Goal: Task Accomplishment & Management: Manage account settings

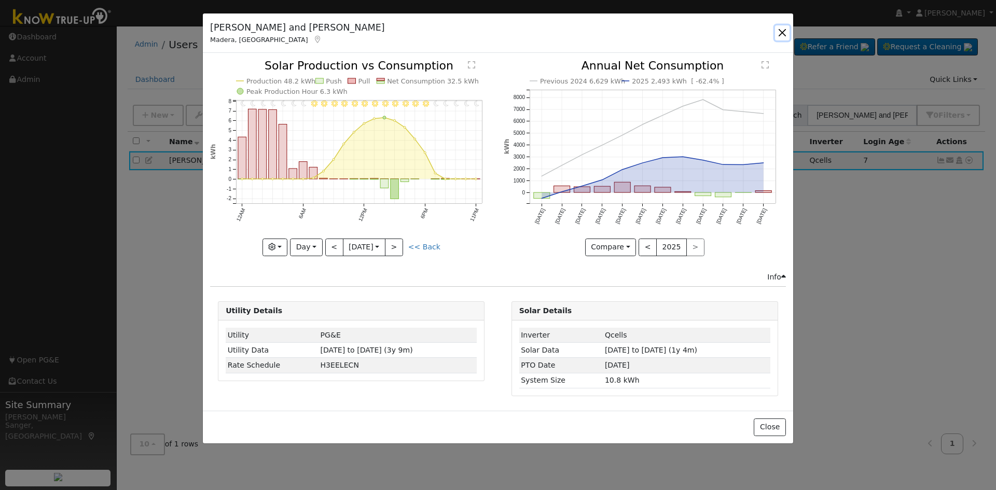
click at [783, 25] on button "button" at bounding box center [782, 32] width 15 height 15
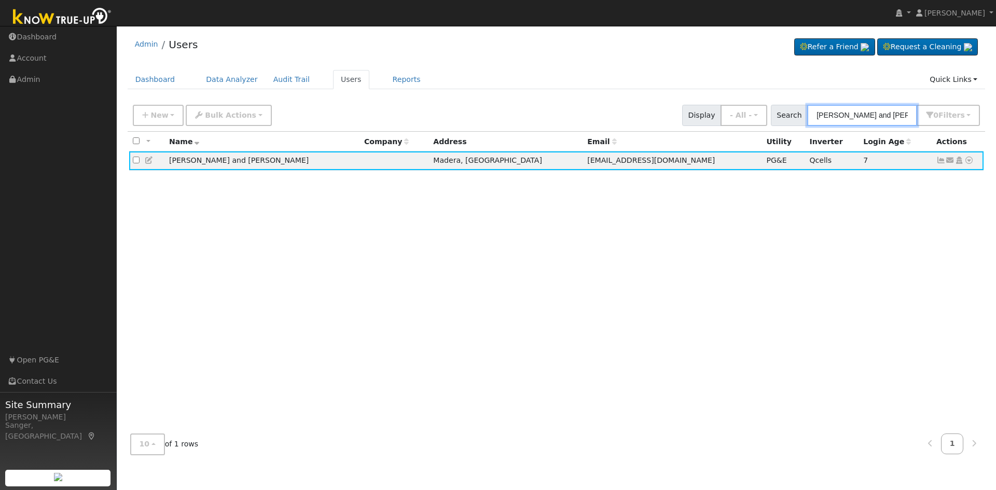
click at [865, 113] on input "[PERSON_NAME] and [PERSON_NAME]" at bounding box center [862, 115] width 110 height 21
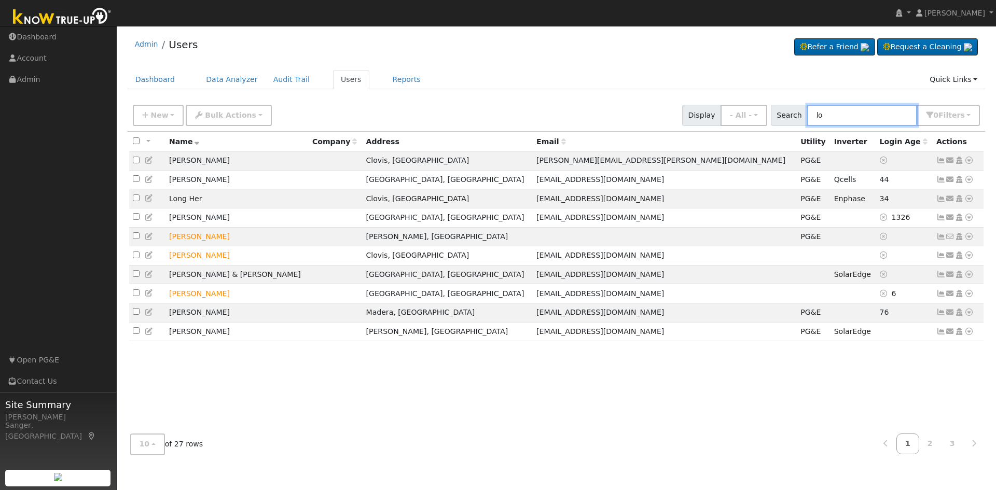
type input "l"
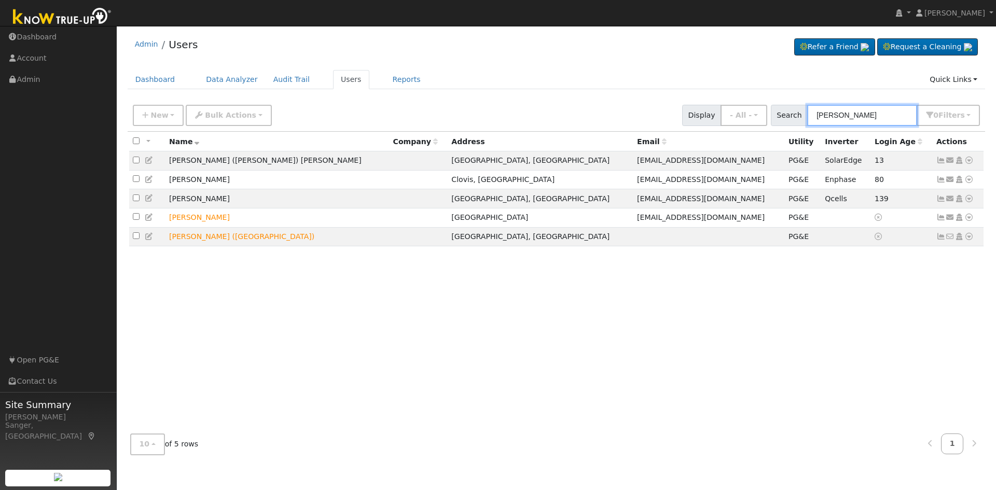
type input "trent long"
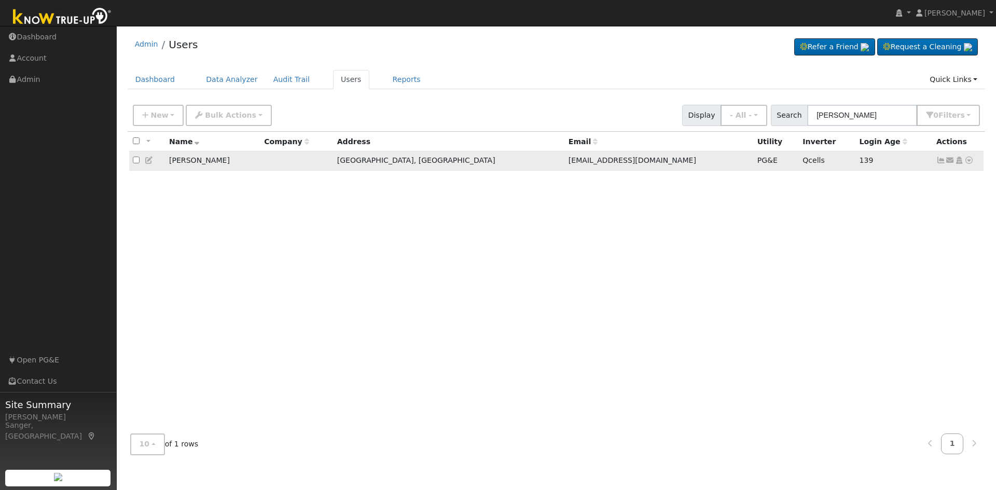
click at [938, 162] on icon at bounding box center [941, 160] width 9 height 7
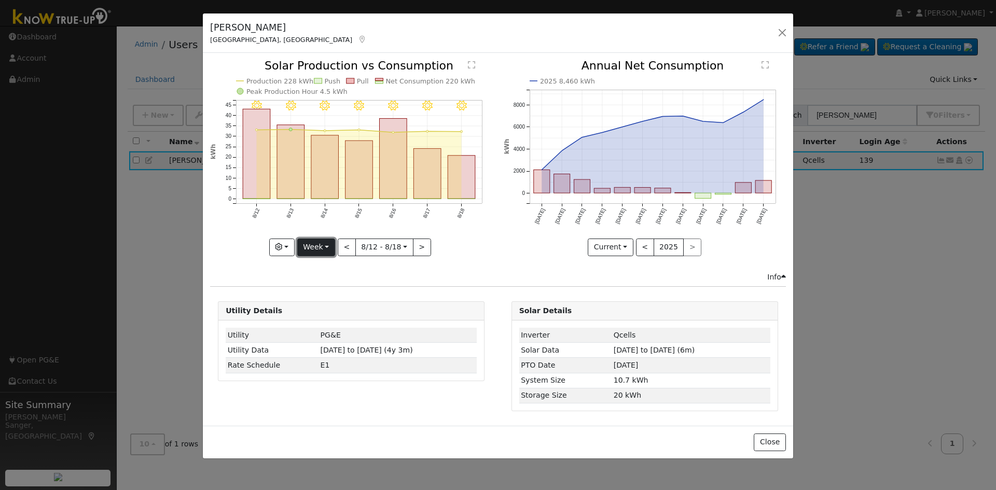
click at [310, 243] on button "Week" at bounding box center [316, 248] width 38 height 18
click at [325, 295] on link "Month" at bounding box center [334, 298] width 72 height 15
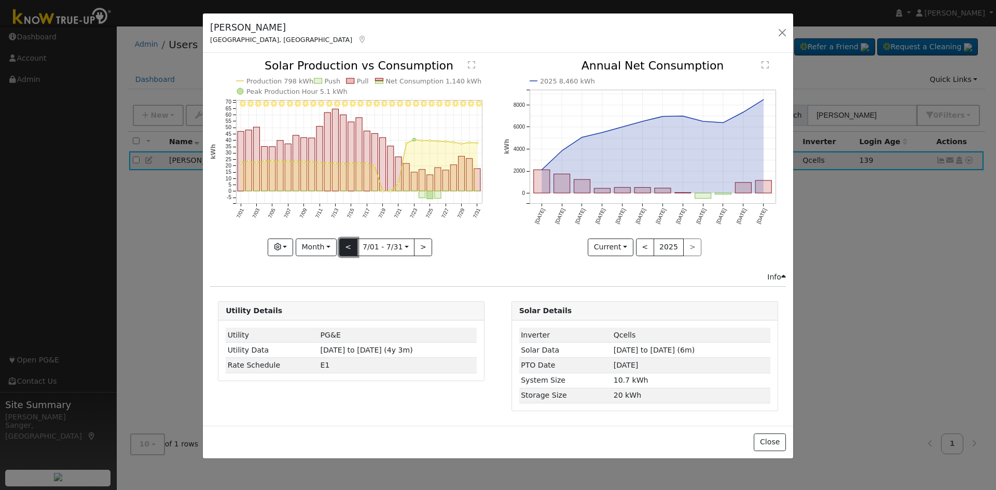
click at [349, 247] on button "<" at bounding box center [348, 248] width 18 height 18
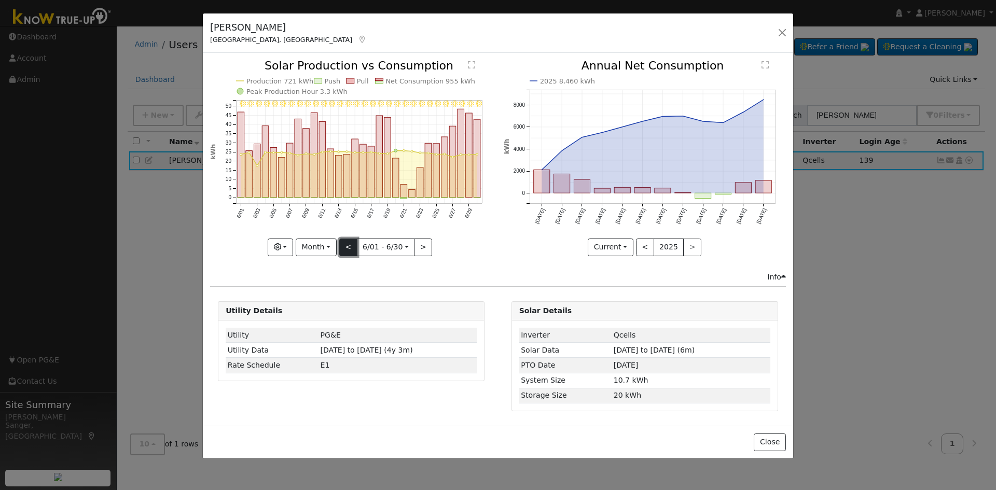
click at [346, 243] on button "<" at bounding box center [348, 248] width 18 height 18
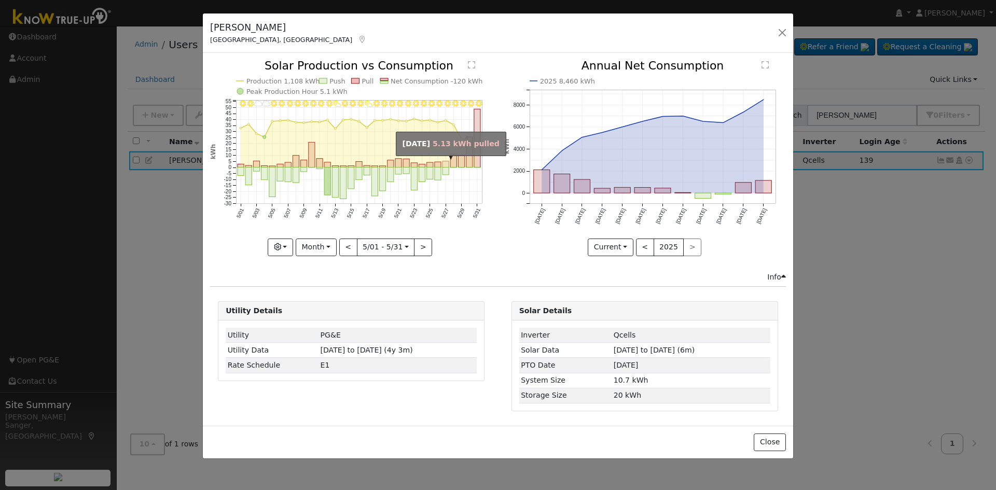
click at [445, 167] on rect "onclick=""" at bounding box center [446, 164] width 6 height 6
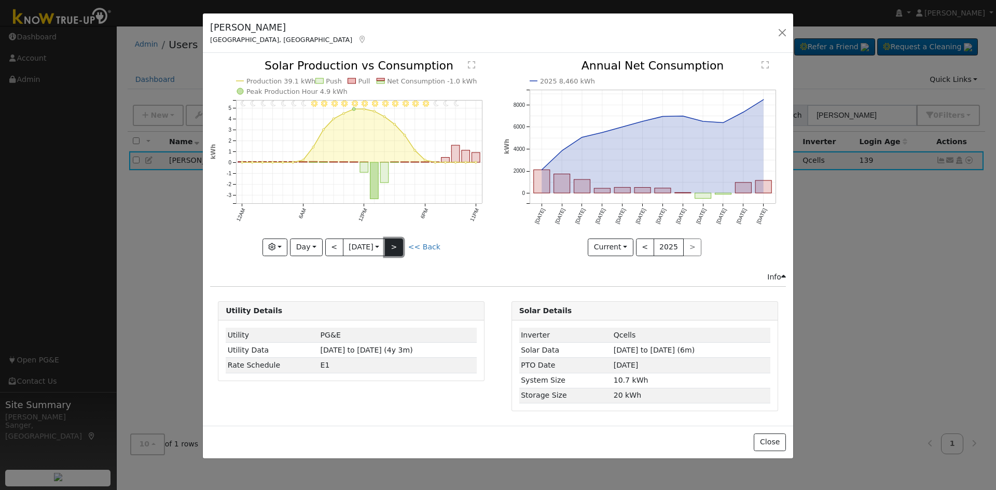
click at [398, 243] on button ">" at bounding box center [394, 248] width 18 height 18
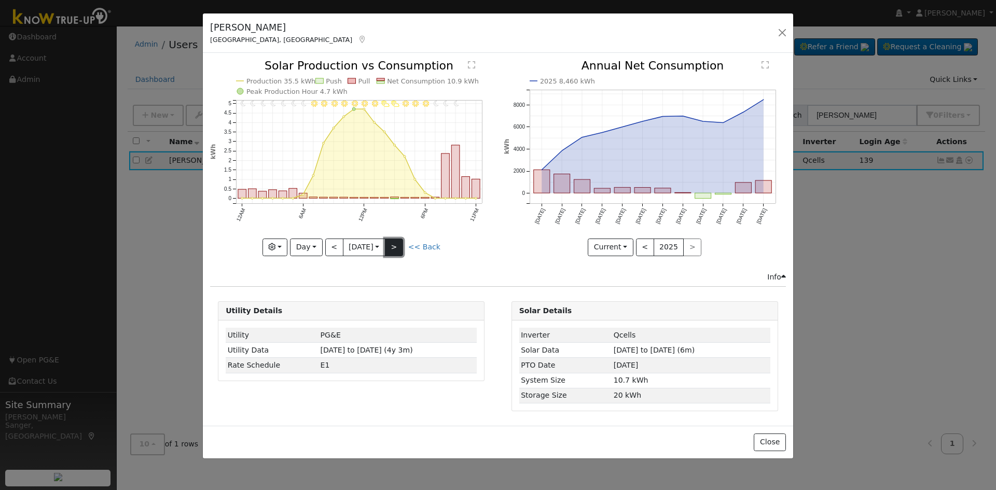
click at [398, 243] on button ">" at bounding box center [394, 248] width 18 height 18
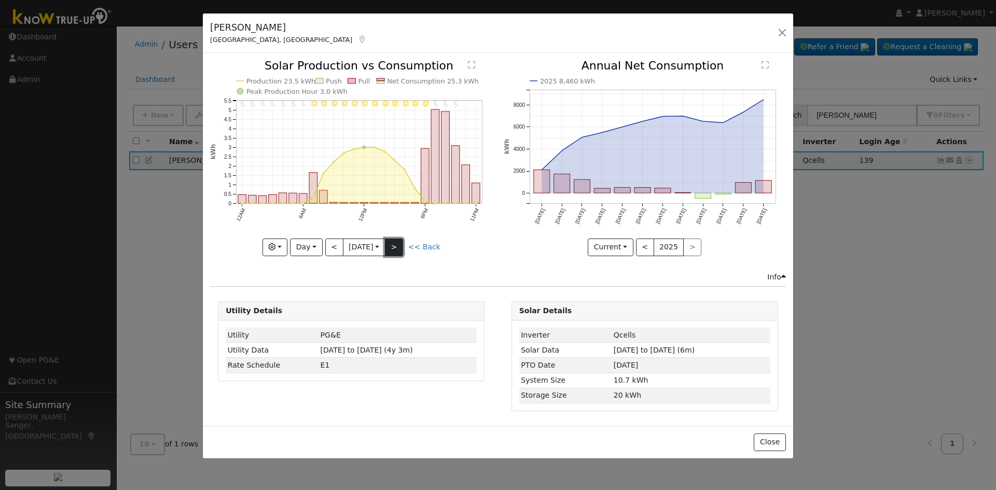
click at [389, 242] on button ">" at bounding box center [394, 248] width 18 height 18
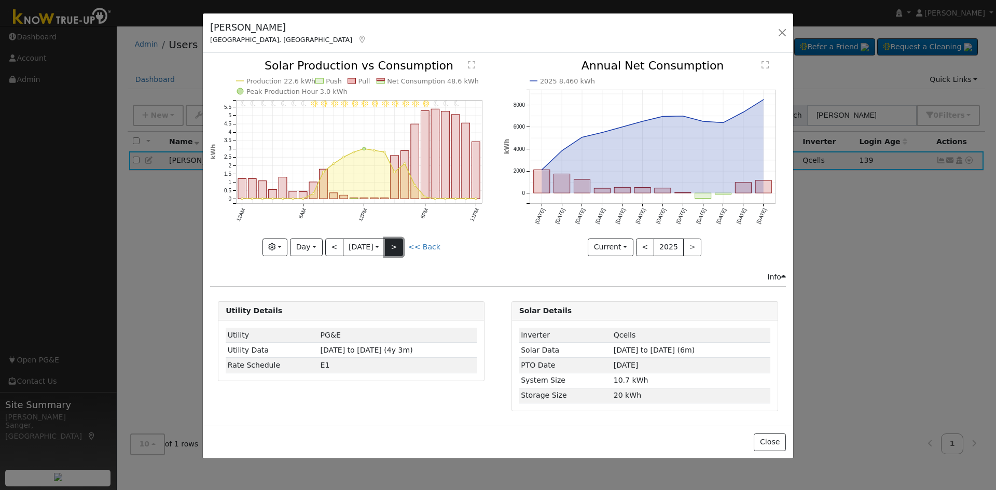
click at [398, 245] on button ">" at bounding box center [394, 248] width 18 height 18
click at [399, 242] on button ">" at bounding box center [394, 248] width 18 height 18
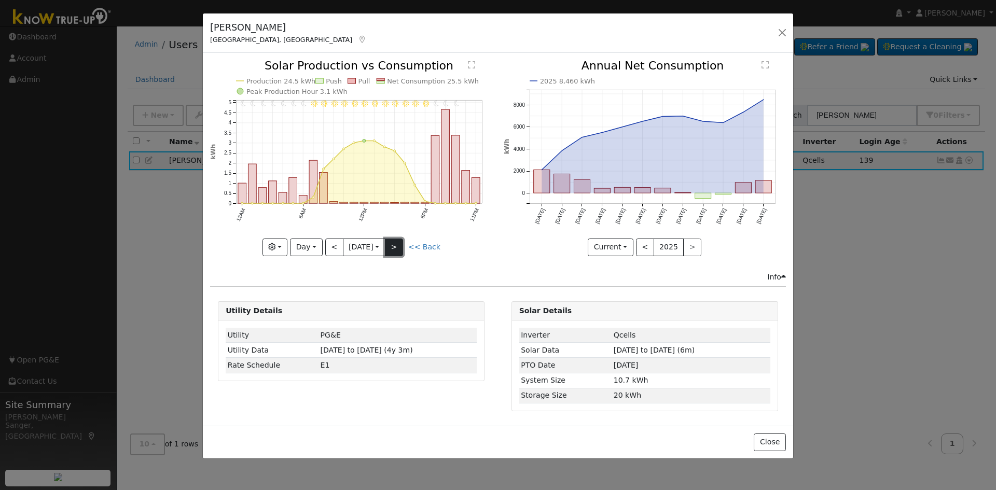
click at [399, 242] on button ">" at bounding box center [394, 248] width 18 height 18
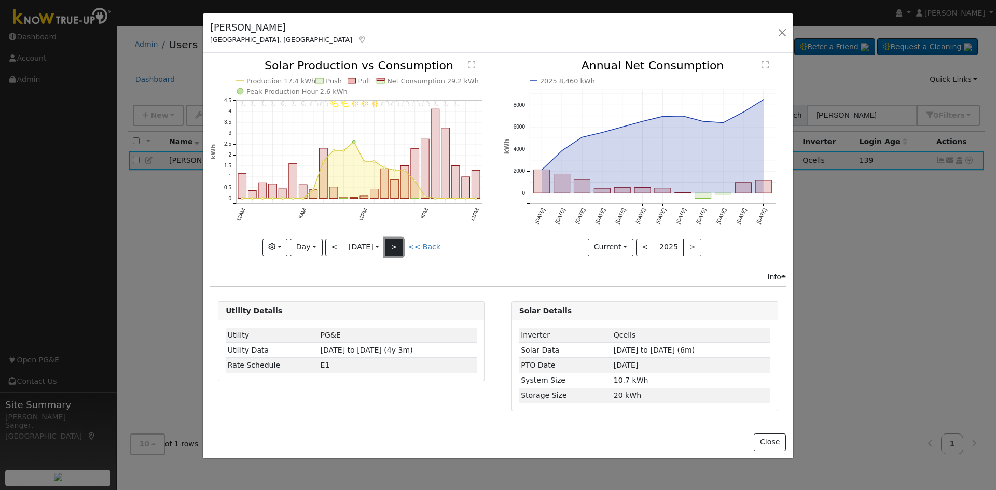
click at [399, 242] on button ">" at bounding box center [394, 248] width 18 height 18
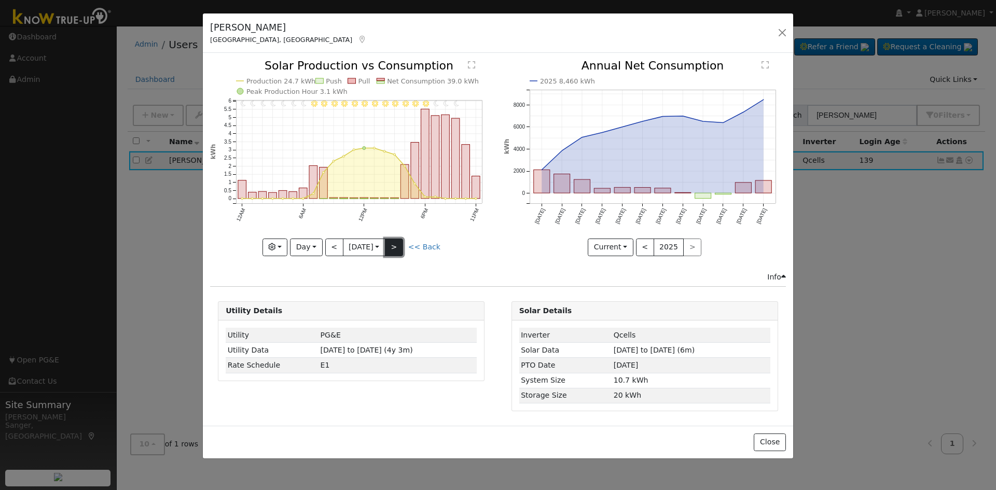
click at [399, 242] on button ">" at bounding box center [394, 248] width 18 height 18
type input "2025-06-05"
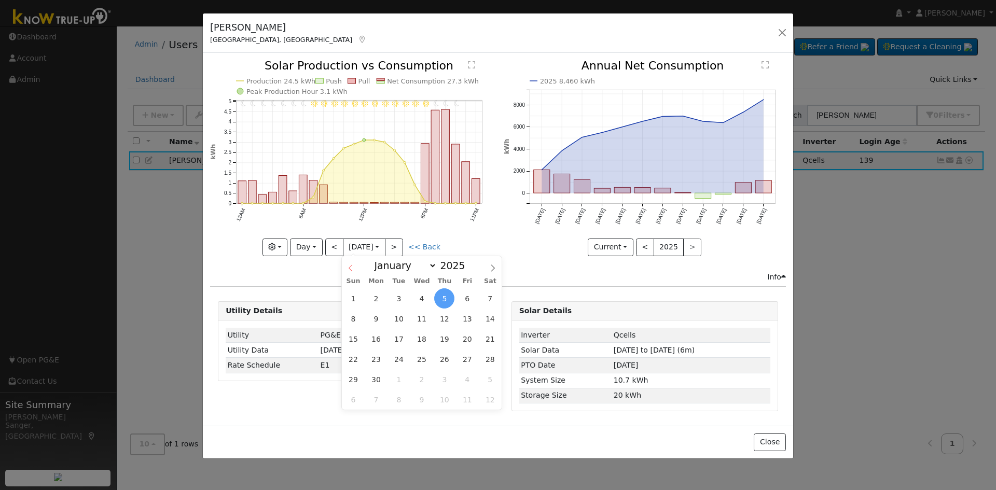
click at [344, 246] on input "2025-06-05" at bounding box center [364, 247] width 42 height 17
click at [403, 263] on select "January February March April May June July August September October November De…" at bounding box center [403, 265] width 68 height 12
select select "6"
click at [377, 259] on select "January February March April May June July August September October November De…" at bounding box center [403, 265] width 68 height 12
click at [404, 377] on span "29" at bounding box center [399, 379] width 20 height 20
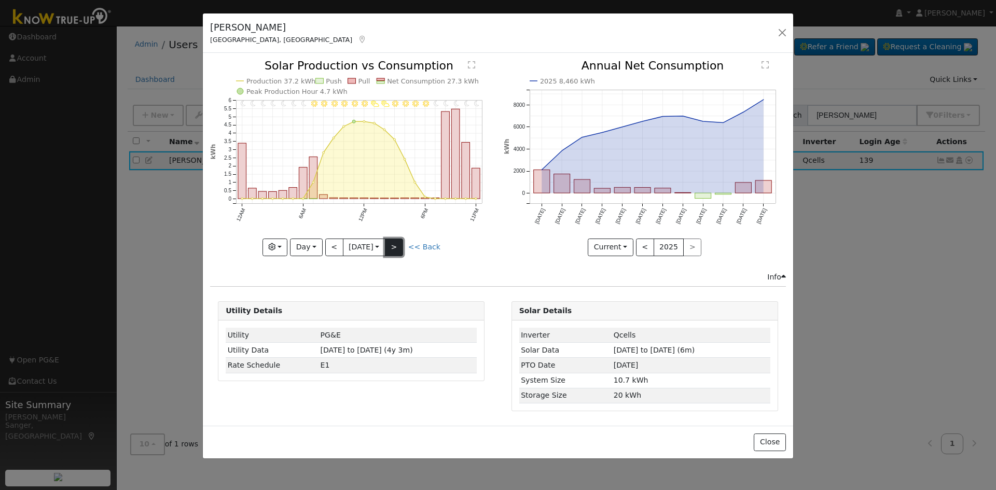
click at [398, 242] on button ">" at bounding box center [394, 248] width 18 height 18
click at [400, 249] on button ">" at bounding box center [394, 248] width 18 height 18
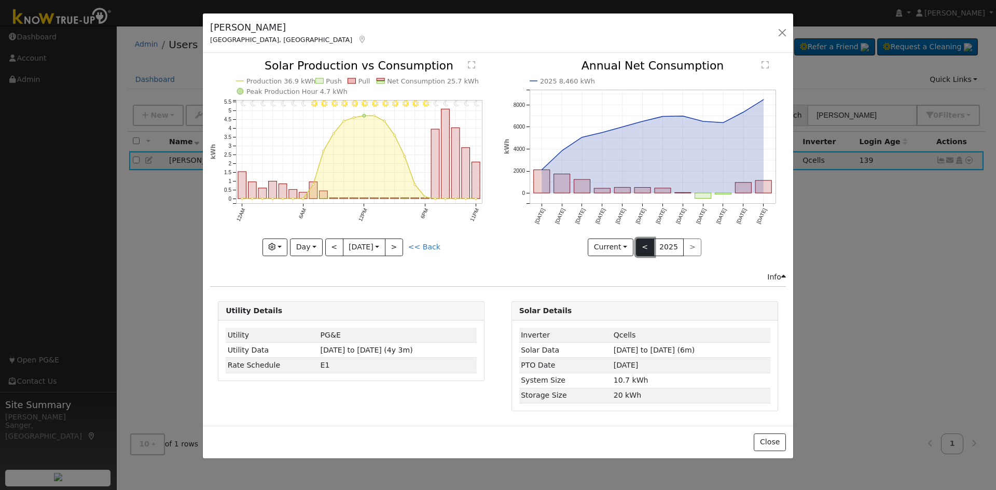
click at [646, 245] on button "<" at bounding box center [645, 248] width 18 height 18
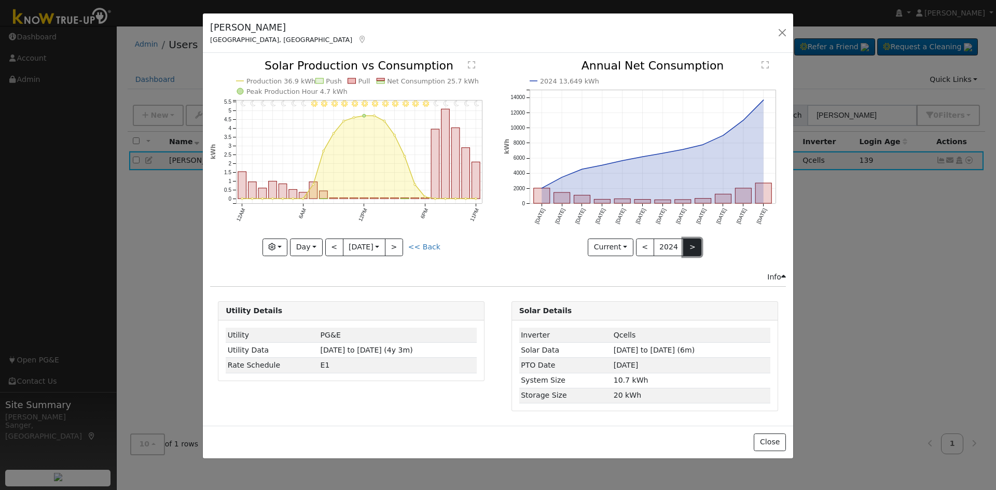
click at [688, 245] on button ">" at bounding box center [692, 248] width 18 height 18
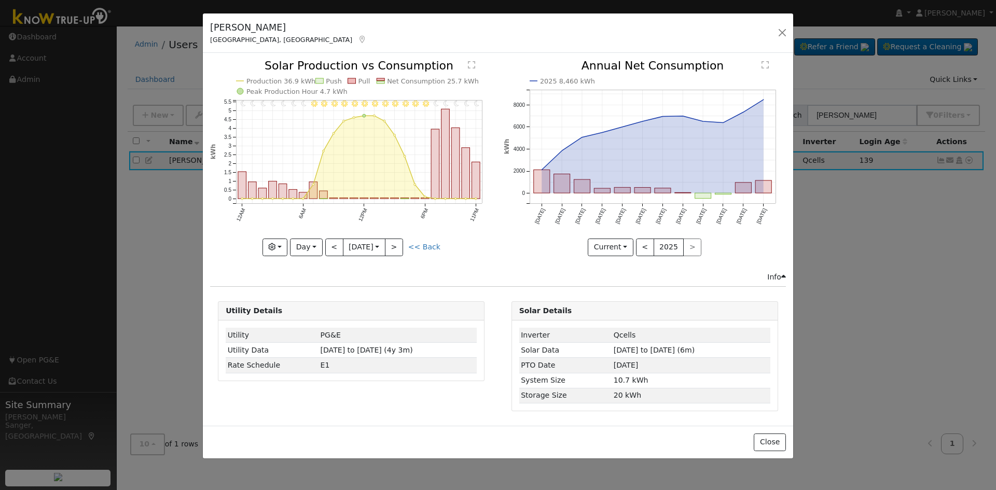
click at [692, 242] on div "< 2025 >" at bounding box center [669, 248] width 66 height 18
click at [329, 249] on button "<" at bounding box center [334, 248] width 18 height 18
click at [353, 246] on div at bounding box center [351, 158] width 282 height 196
click at [307, 246] on button "Day" at bounding box center [306, 248] width 32 height 18
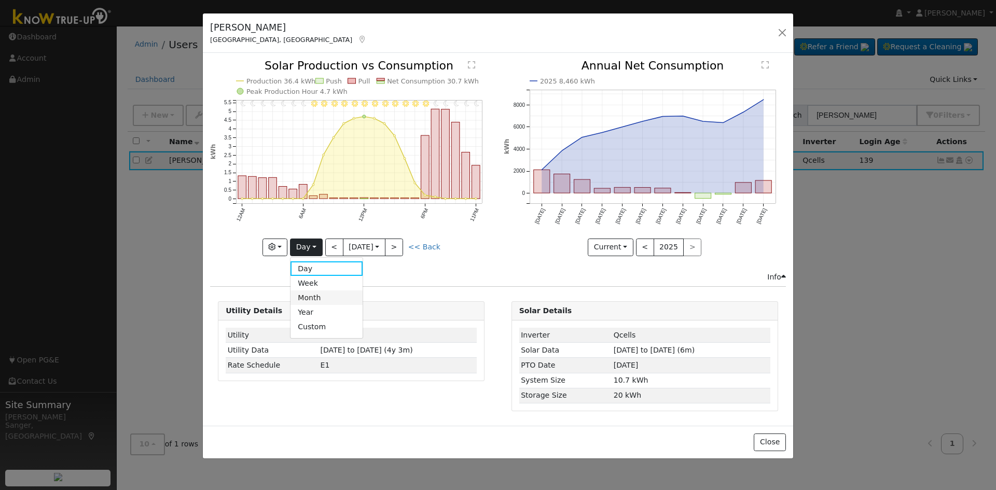
click at [314, 297] on link "Month" at bounding box center [327, 298] width 72 height 15
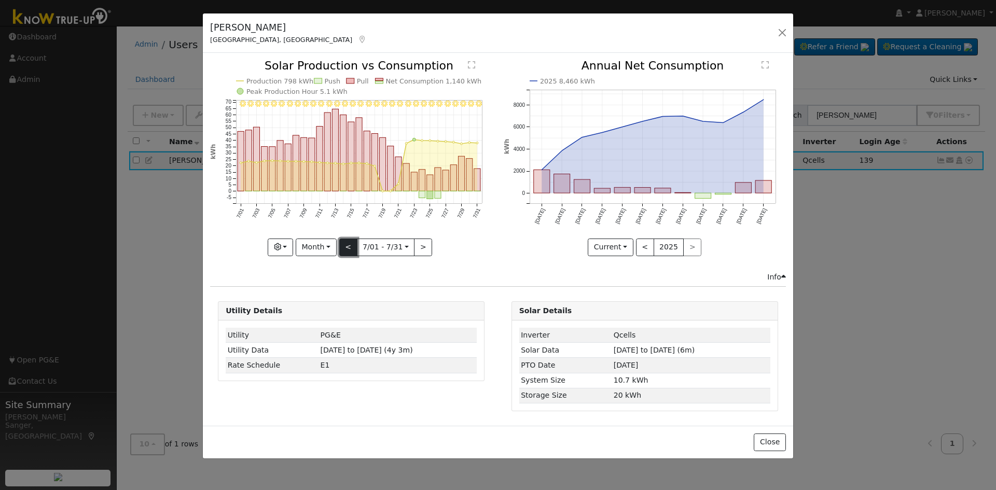
click at [348, 242] on button "<" at bounding box center [348, 248] width 18 height 18
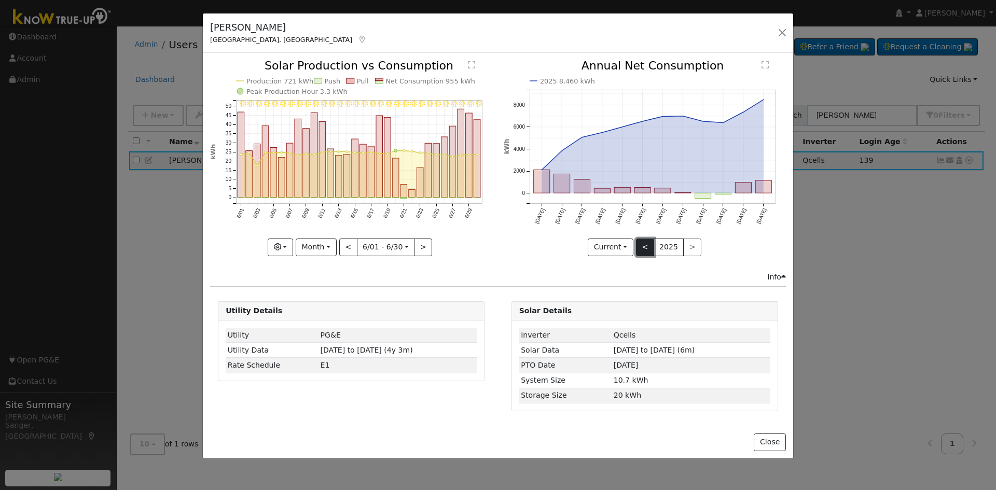
click at [648, 247] on button "<" at bounding box center [645, 248] width 18 height 18
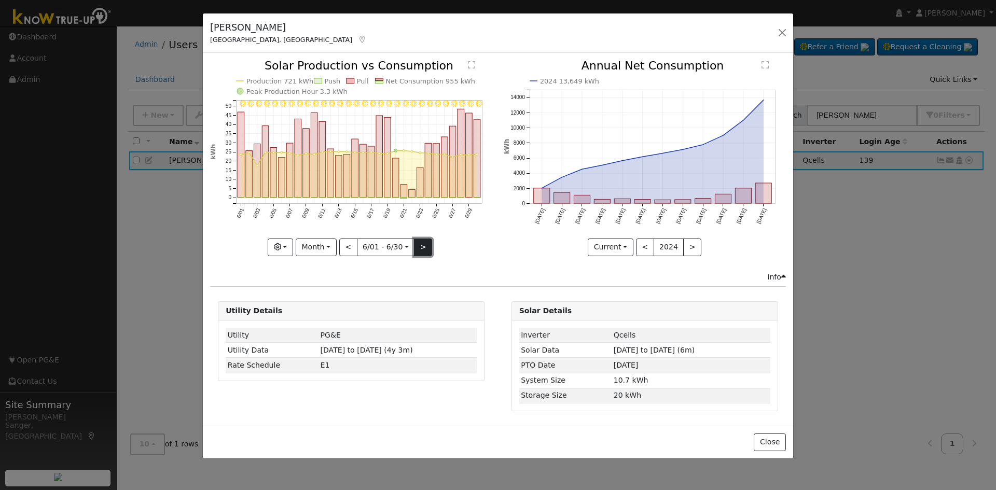
click at [420, 246] on button ">" at bounding box center [423, 248] width 18 height 18
type input "2025-07-01"
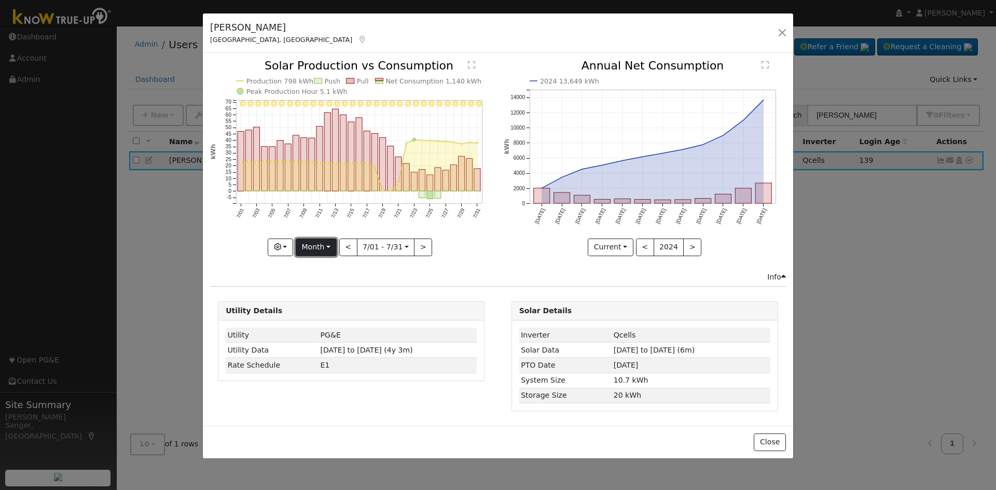
click at [320, 244] on button "Month" at bounding box center [316, 248] width 41 height 18
click at [324, 327] on link "Custom" at bounding box center [332, 327] width 72 height 15
click at [352, 243] on input "2025-07-01" at bounding box center [353, 247] width 33 height 17
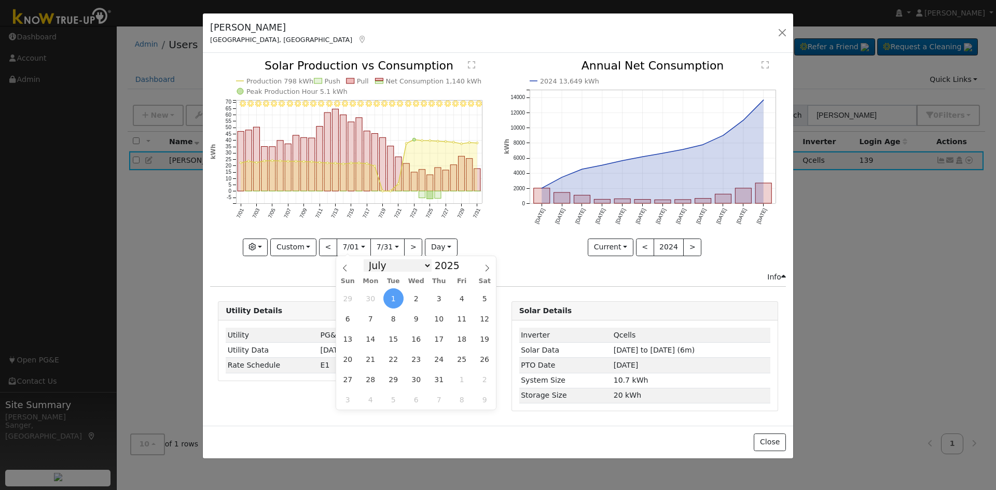
click at [391, 266] on select "January February March April May June July August September October November De…" at bounding box center [398, 265] width 68 height 12
select select "5"
click at [372, 259] on select "January February March April May June July August September October November De…" at bounding box center [398, 265] width 68 height 12
click at [372, 363] on span "23" at bounding box center [371, 359] width 20 height 20
type input "2025-06-23"
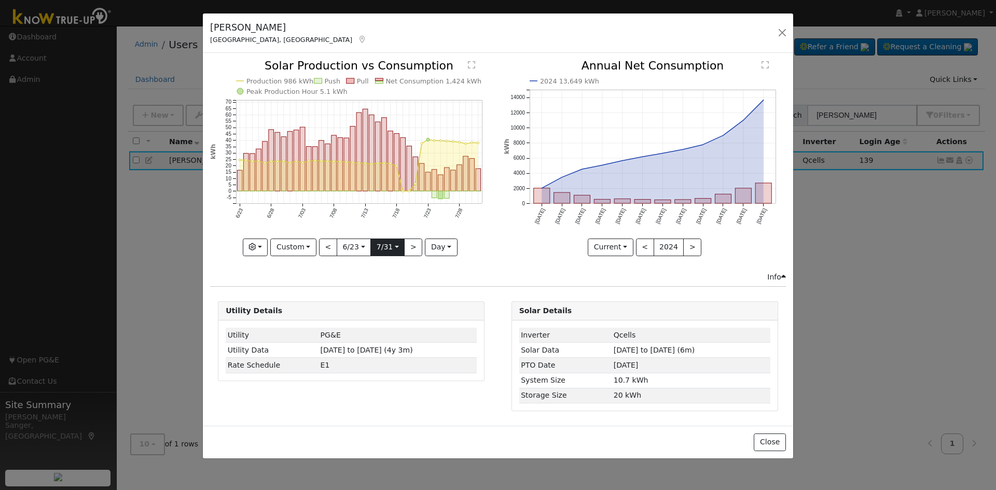
click at [388, 247] on input "2025-07-31" at bounding box center [387, 247] width 33 height 17
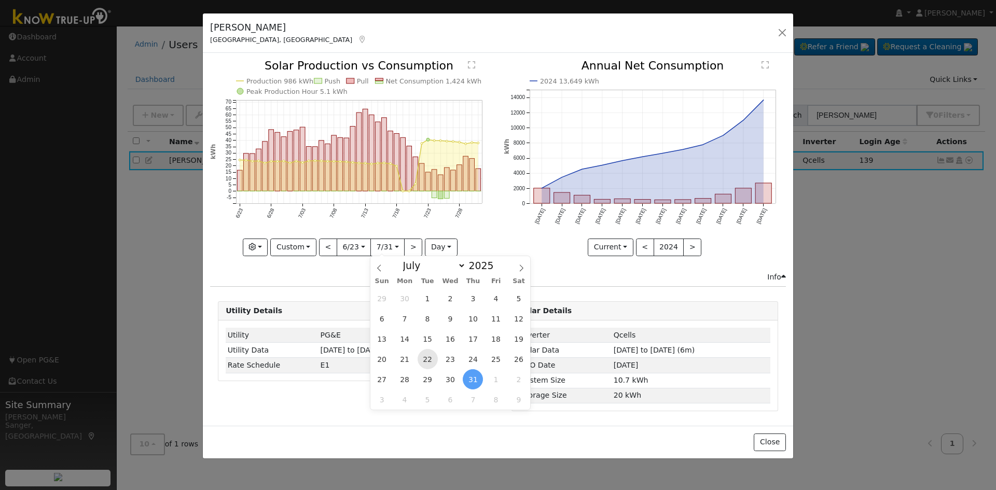
click at [429, 360] on span "22" at bounding box center [428, 359] width 20 height 20
type input "[DATE]"
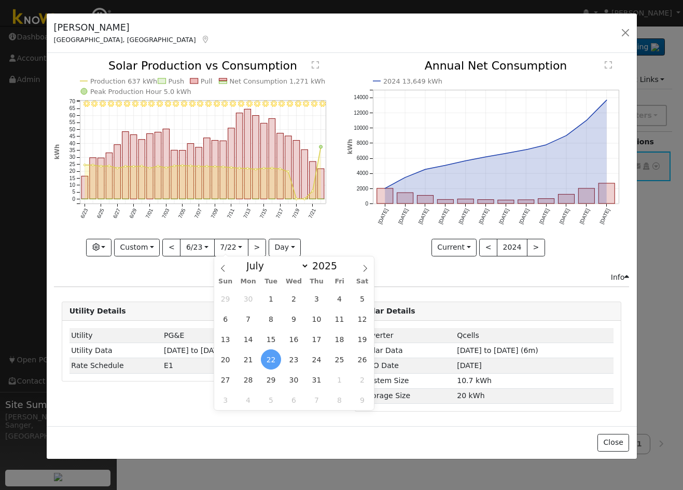
click at [65, 234] on icon "7/22 - Clear 7/21 - Clear 7/20 - Clear 7/19 - Clear 7/18 - Clear 7/17 - Clear 7…" at bounding box center [195, 157] width 282 height 195
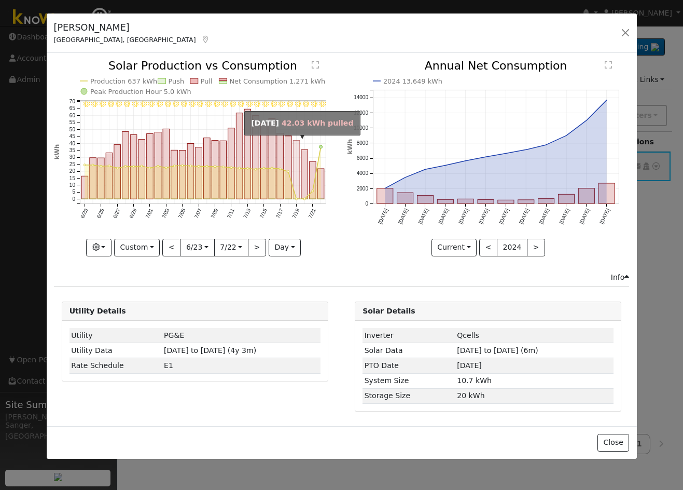
click at [297, 194] on rect "onclick=""" at bounding box center [296, 170] width 7 height 59
type input "2025-07-19"
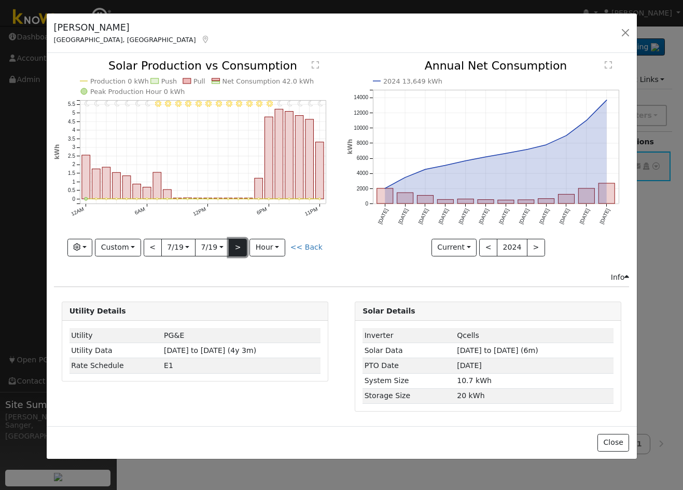
click at [242, 247] on button ">" at bounding box center [238, 248] width 18 height 18
type input "2025-07-20"
click at [304, 243] on link "<< Back" at bounding box center [307, 247] width 32 height 8
type input "2025-06-23"
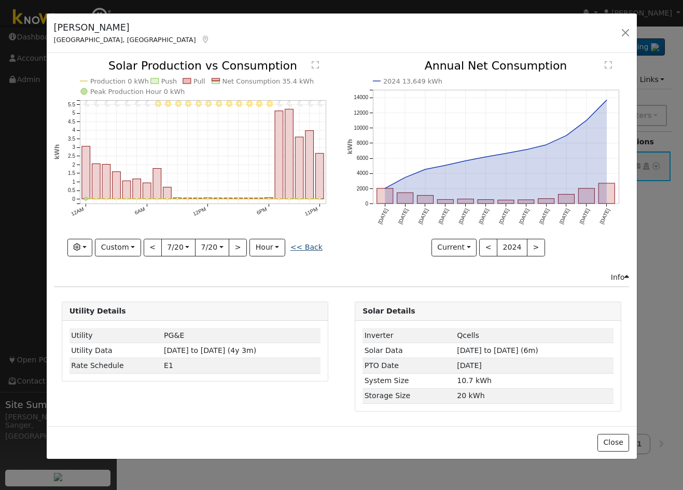
type input "[DATE]"
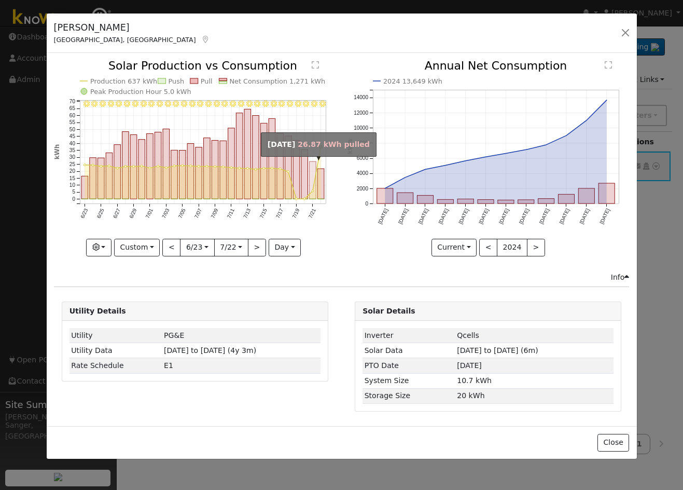
click at [312, 187] on rect "onclick=""" at bounding box center [313, 180] width 7 height 37
type input "2025-07-21"
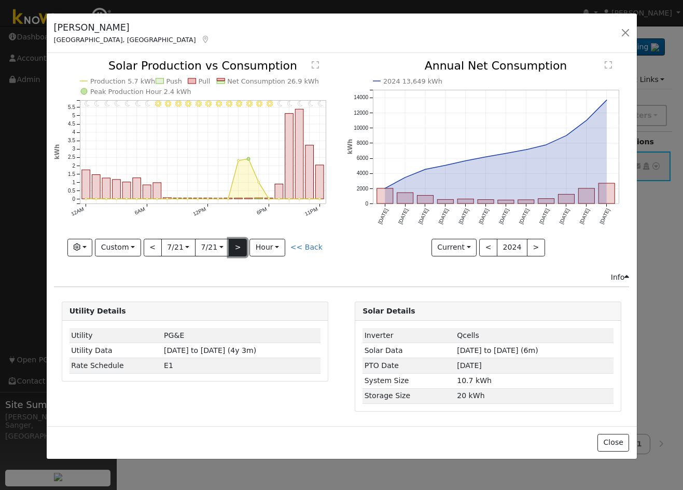
click at [238, 248] on button ">" at bounding box center [238, 248] width 18 height 18
type input "[DATE]"
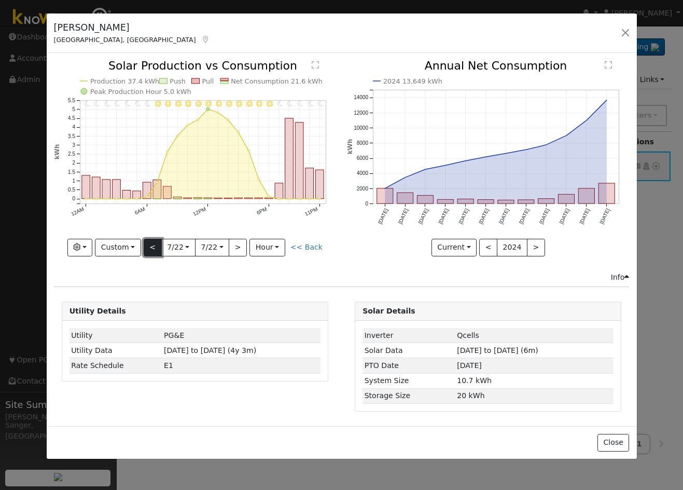
click at [157, 247] on button "<" at bounding box center [153, 248] width 18 height 18
type input "2025-07-21"
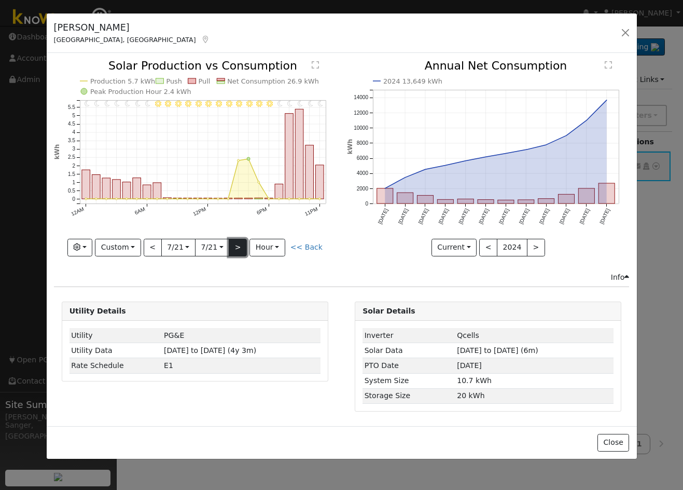
click at [241, 246] on button ">" at bounding box center [238, 248] width 18 height 18
type input "[DATE]"
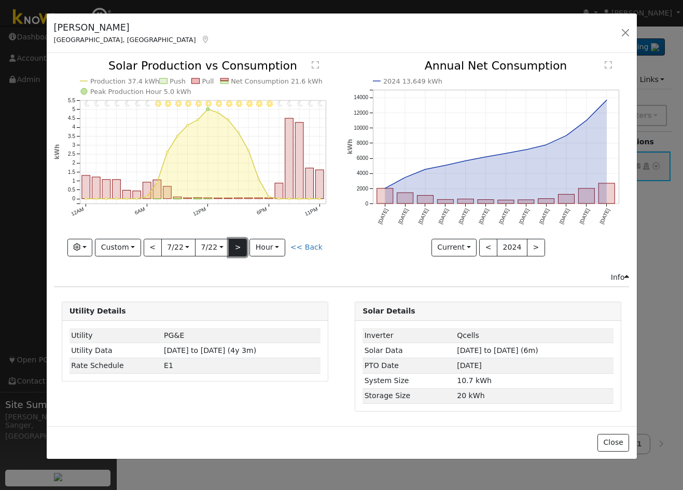
click at [235, 251] on button ">" at bounding box center [238, 248] width 18 height 18
type input "2025-07-23"
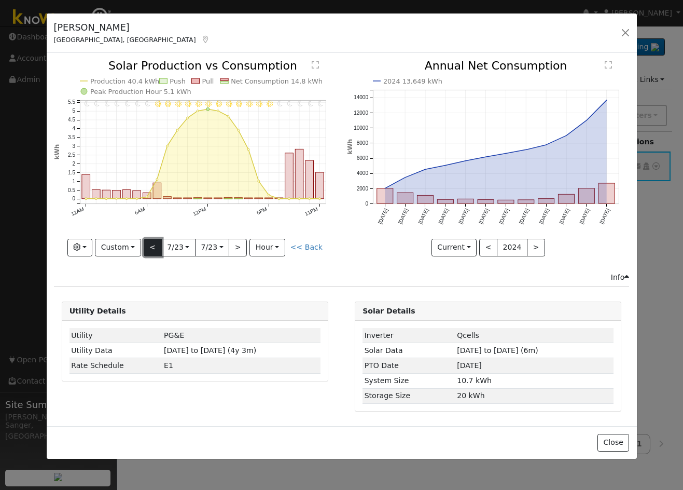
click at [155, 247] on button "<" at bounding box center [153, 248] width 18 height 18
type input "[DATE]"
click at [155, 247] on button "<" at bounding box center [153, 248] width 18 height 18
type input "2025-07-21"
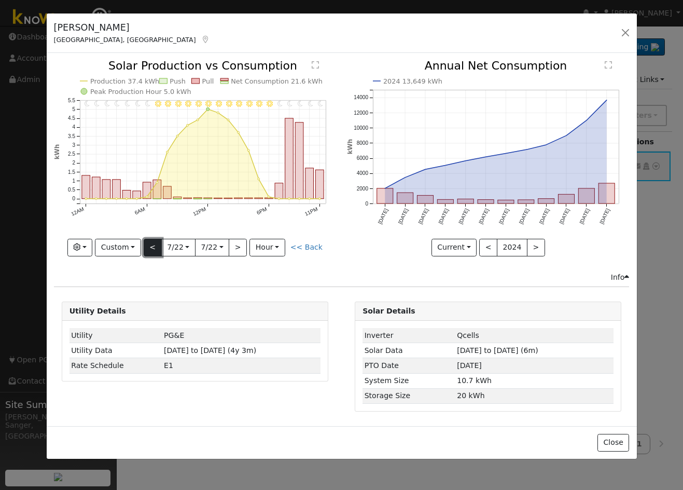
type input "2025-07-21"
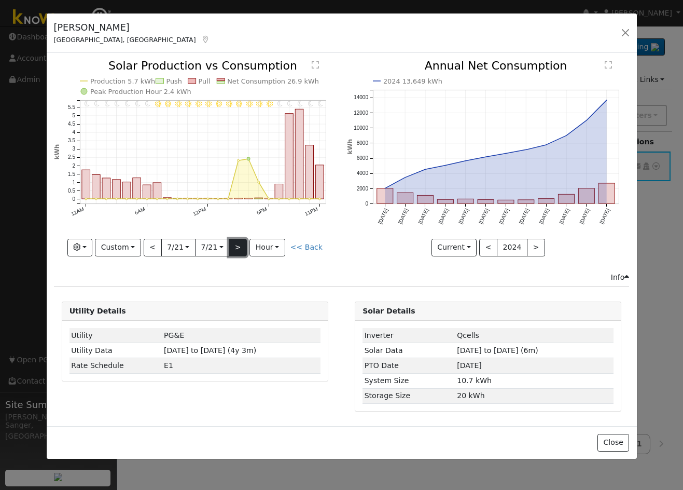
click at [240, 246] on button ">" at bounding box center [238, 248] width 18 height 18
type input "[DATE]"
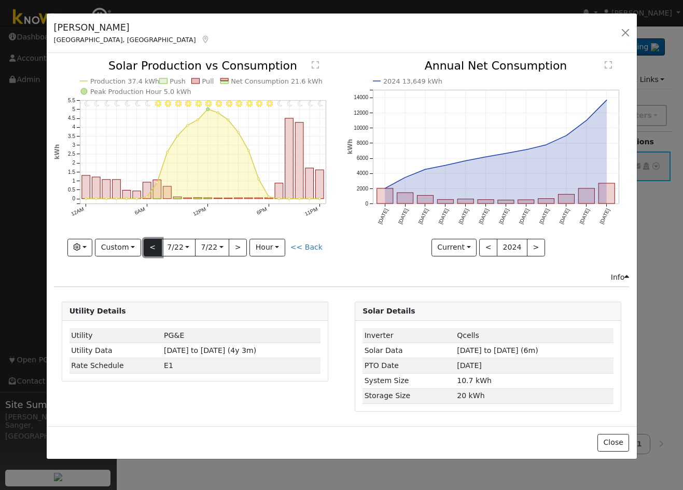
click at [150, 246] on button "<" at bounding box center [153, 248] width 18 height 18
type input "2025-07-21"
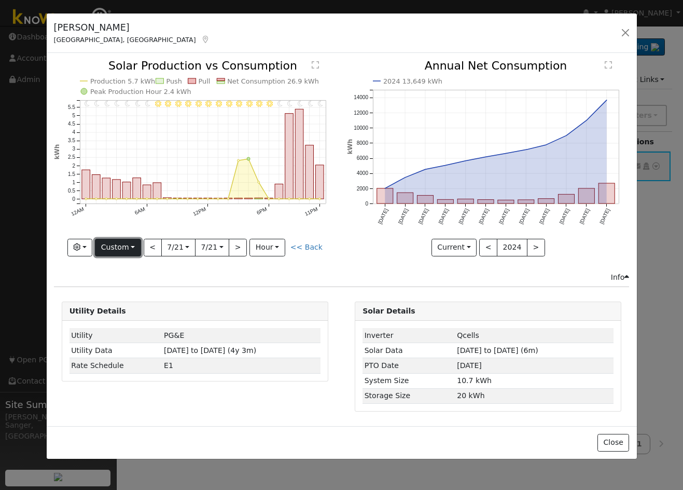
click at [117, 247] on button "Custom" at bounding box center [118, 248] width 46 height 18
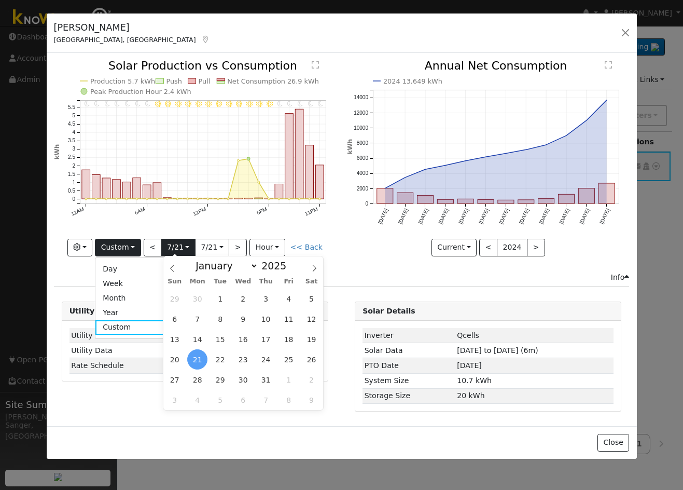
click at [173, 246] on input "2025-07-21" at bounding box center [178, 247] width 33 height 17
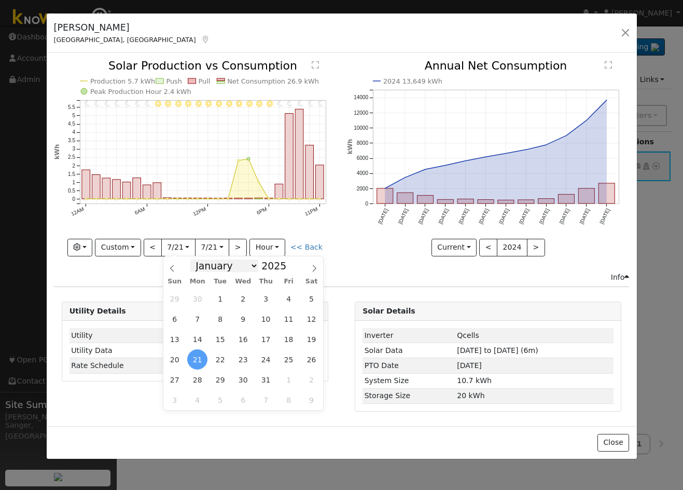
click at [211, 266] on select "January February March April May June July August September October November De…" at bounding box center [224, 265] width 68 height 12
select select "5"
click at [199, 259] on select "January February March April May June July August September October November De…" at bounding box center [224, 265] width 68 height 12
click at [179, 358] on span "22" at bounding box center [174, 359] width 20 height 20
type input "2025-06-22"
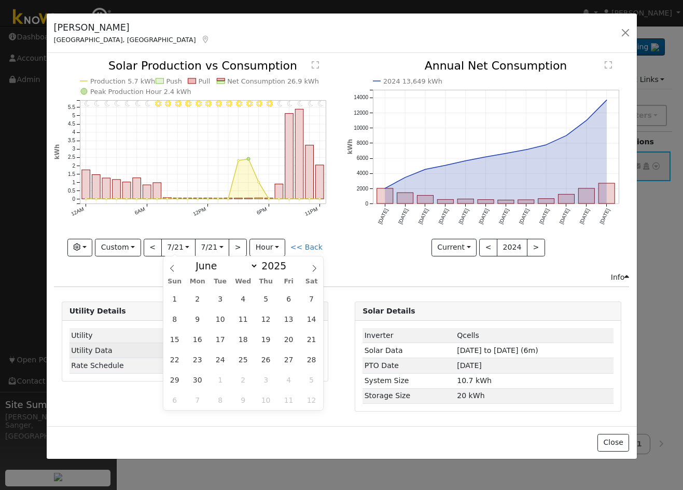
scroll to position [0, 8]
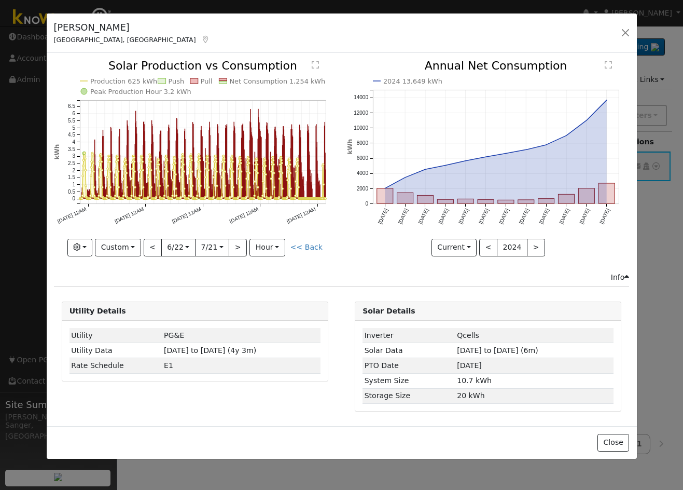
click at [214, 247] on div "Production 625 kWh Push Pull Net Consumption 1,254 kWh Peak Production Hour 3.2…" at bounding box center [195, 158] width 282 height 196
click at [273, 243] on button "hour" at bounding box center [268, 248] width 36 height 18
click at [270, 277] on link "Day" at bounding box center [286, 283] width 72 height 15
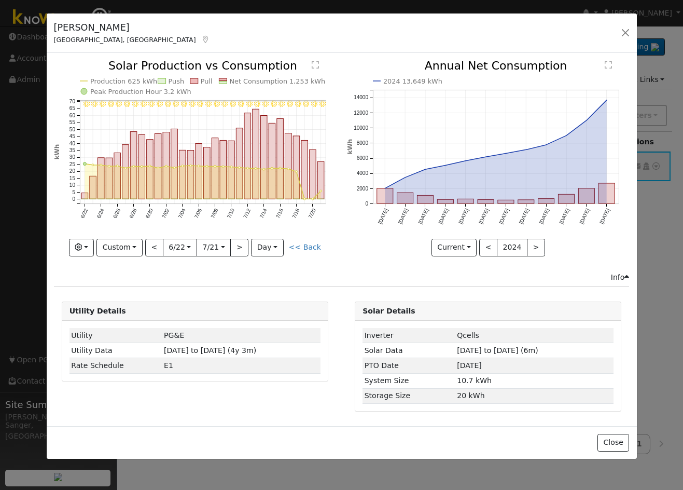
click at [213, 242] on input "2025-07-21" at bounding box center [213, 247] width 33 height 17
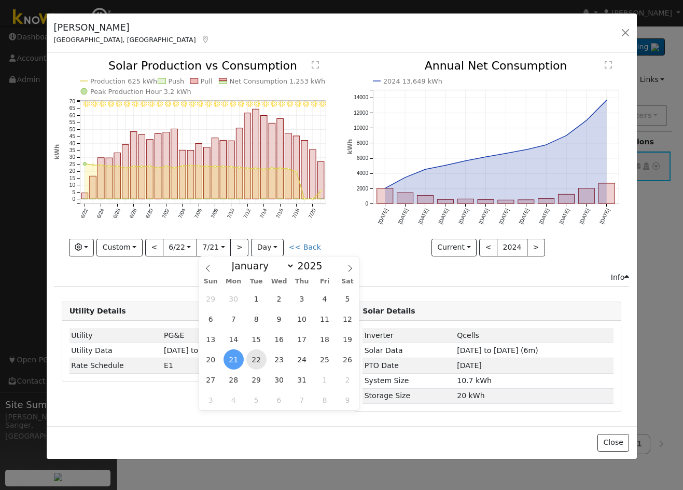
click at [260, 357] on span "22" at bounding box center [256, 359] width 20 height 20
type input "[DATE]"
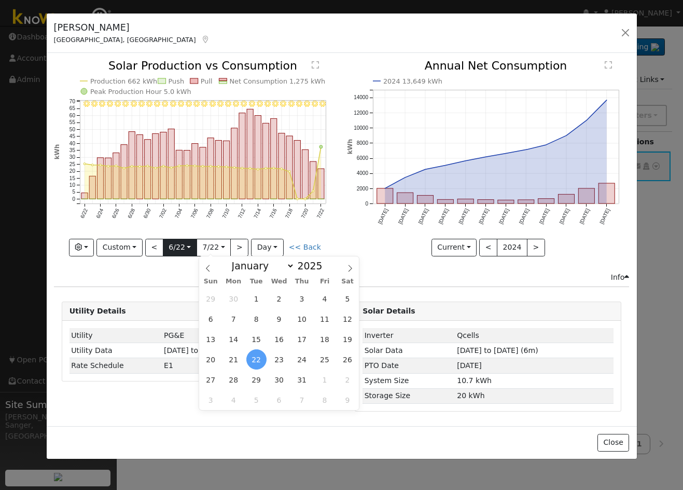
click at [178, 250] on input "2025-06-22" at bounding box center [179, 247] width 33 height 17
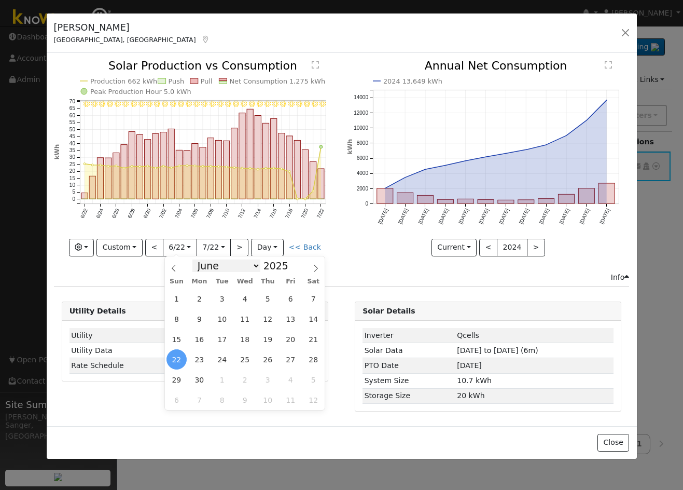
click at [213, 266] on select "January February March April May June July August September October November De…" at bounding box center [226, 265] width 68 height 12
select select "4"
click at [201, 259] on select "January February March April May June July August September October November De…" at bounding box center [226, 265] width 68 height 12
click at [240, 359] on span "21" at bounding box center [245, 359] width 20 height 20
type input "2025-05-21"
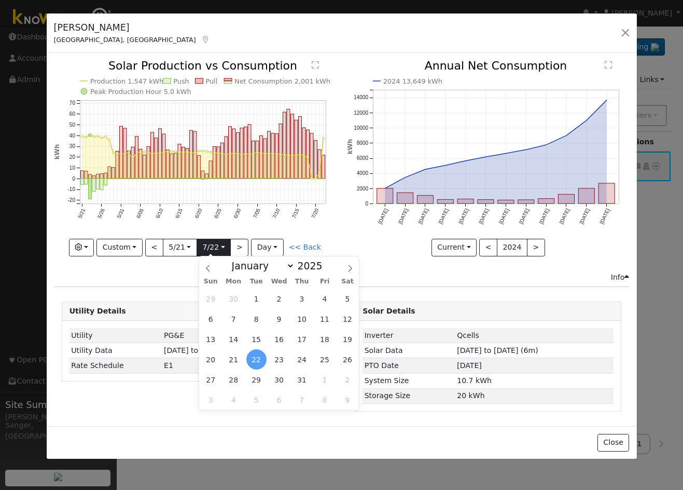
click at [211, 246] on input "[DATE]" at bounding box center [213, 247] width 33 height 17
click at [249, 262] on select "January February March April May June July August September October November De…" at bounding box center [261, 265] width 68 height 12
select select "5"
click at [235, 259] on select "January February March April May June July August September October November De…" at bounding box center [261, 265] width 68 height 12
click at [211, 360] on span "22" at bounding box center [211, 359] width 20 height 20
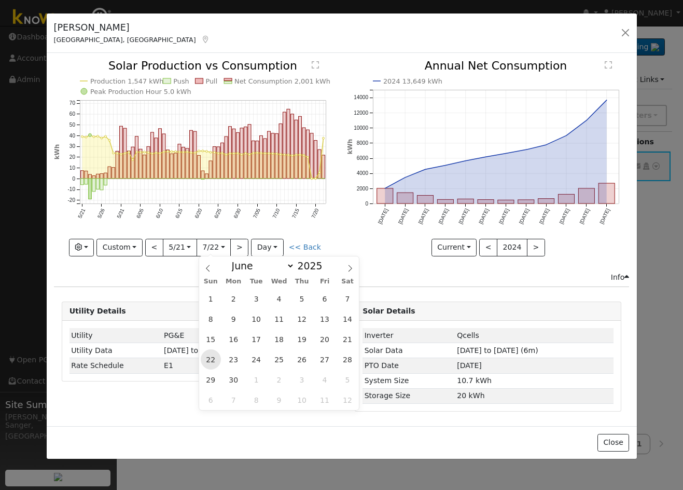
type input "2025-06-22"
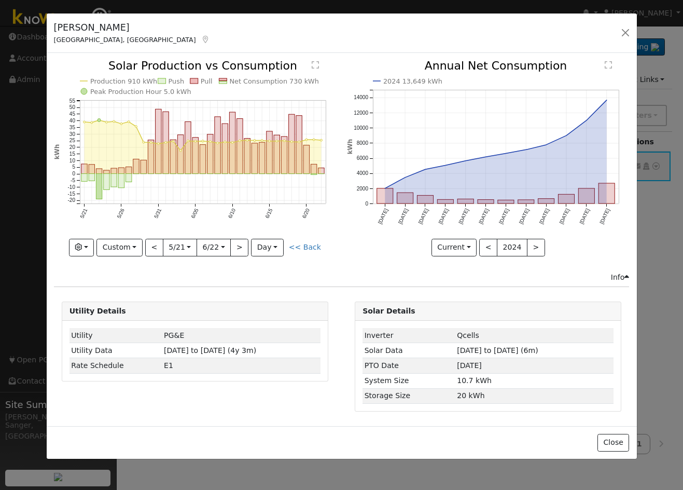
click at [237, 245] on body "installed Adriana Pointdexter Adriana Pointdexter Profile My Company Help Cente…" at bounding box center [341, 258] width 683 height 464
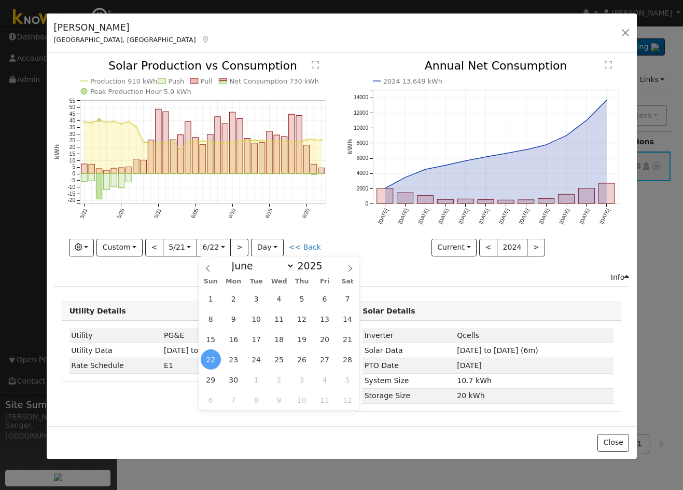
click at [237, 226] on icon "Production 910 kWh Push Pull Net Consumption 730 kWh Peak Production Hour 5.0 k…" at bounding box center [195, 157] width 282 height 195
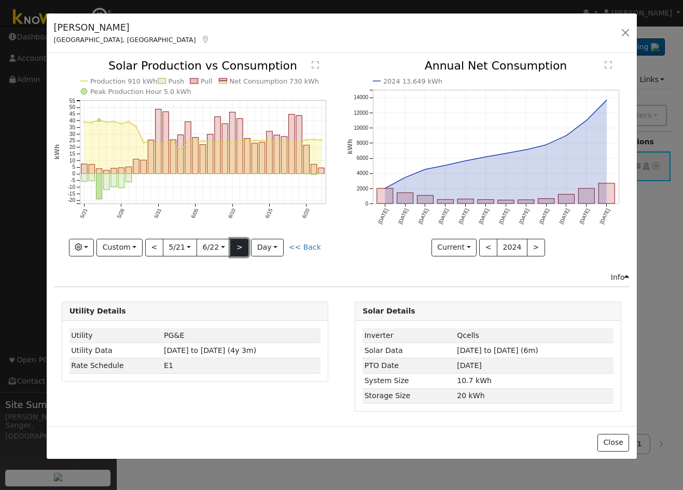
click at [239, 245] on button ">" at bounding box center [239, 248] width 18 height 18
type input "2025-06-23"
type input "2025-07-25"
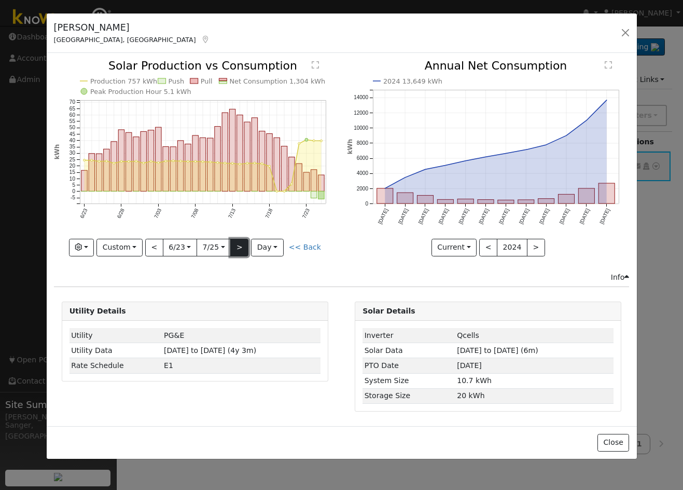
click at [240, 247] on button ">" at bounding box center [239, 248] width 18 height 18
type input "2025-07-26"
type input "2025-08-27"
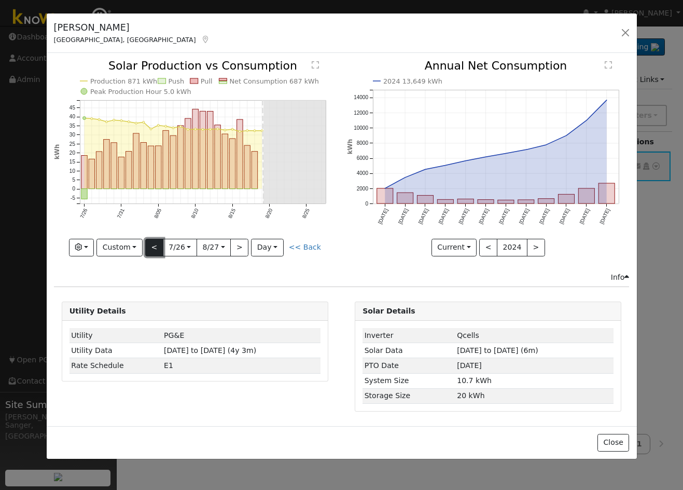
click at [159, 250] on button "<" at bounding box center [154, 248] width 18 height 18
type input "2025-06-23"
type input "2025-07-25"
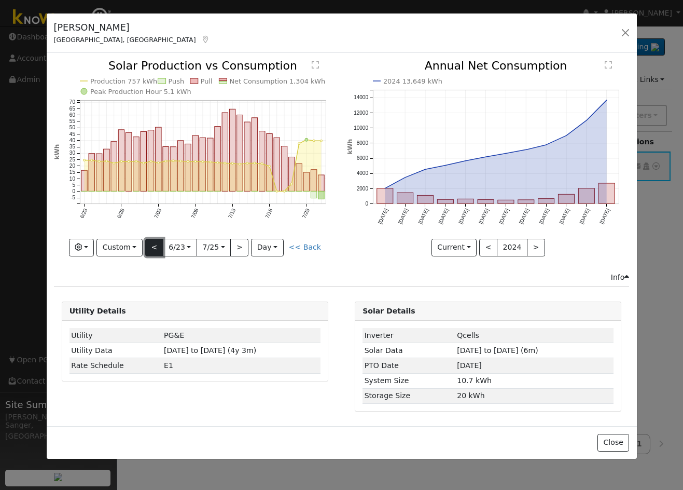
click at [154, 252] on button "<" at bounding box center [154, 248] width 18 height 18
type input "2025-05-21"
type input "2025-06-22"
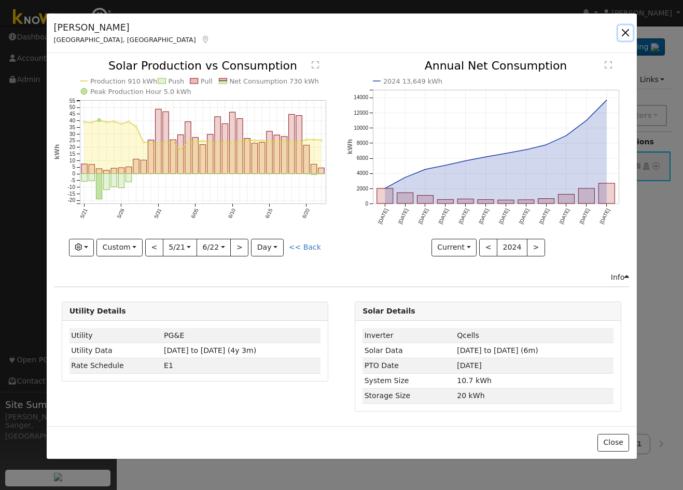
click at [627, 32] on button "button" at bounding box center [625, 32] width 15 height 15
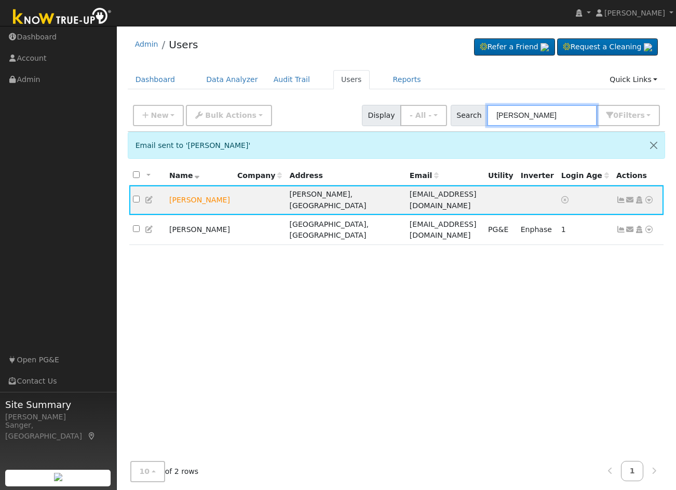
drag, startPoint x: 546, startPoint y: 112, endPoint x: 460, endPoint y: 112, distance: 85.6
click at [460, 112] on div "Search [PERSON_NAME] 0 Filter s My accounts Role Show - All - Show Leads Admin …" at bounding box center [555, 115] width 210 height 21
paste input "[PERSON_NAME]"
type input "[PERSON_NAME]"
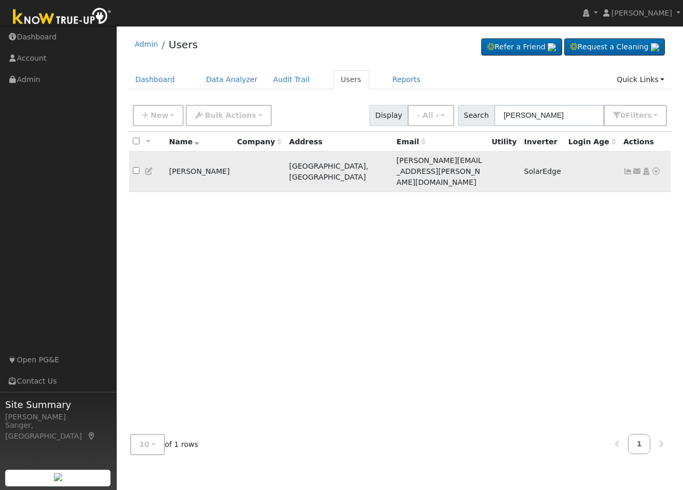
click at [627, 168] on icon at bounding box center [628, 171] width 9 height 7
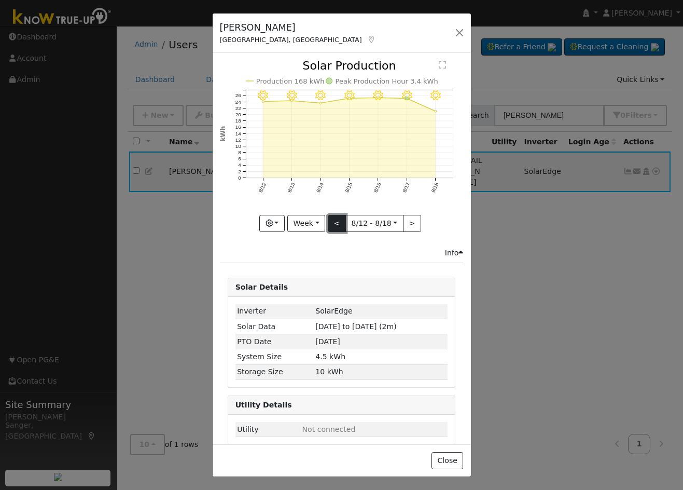
click at [328, 217] on button "<" at bounding box center [337, 224] width 18 height 18
click at [333, 219] on button "<" at bounding box center [337, 224] width 18 height 18
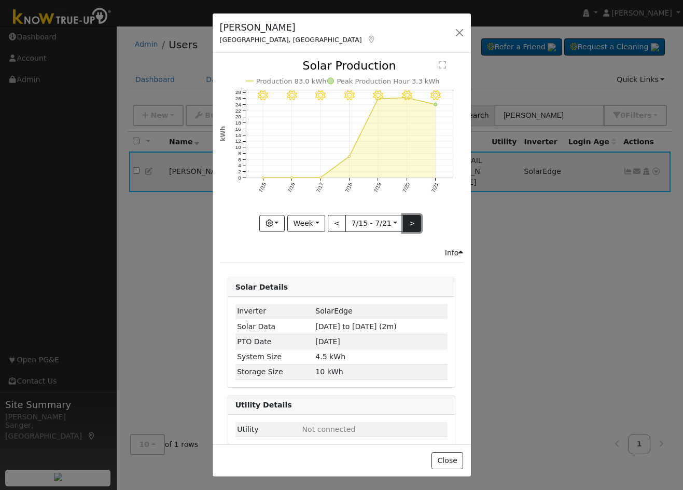
click at [404, 215] on button ">" at bounding box center [412, 224] width 18 height 18
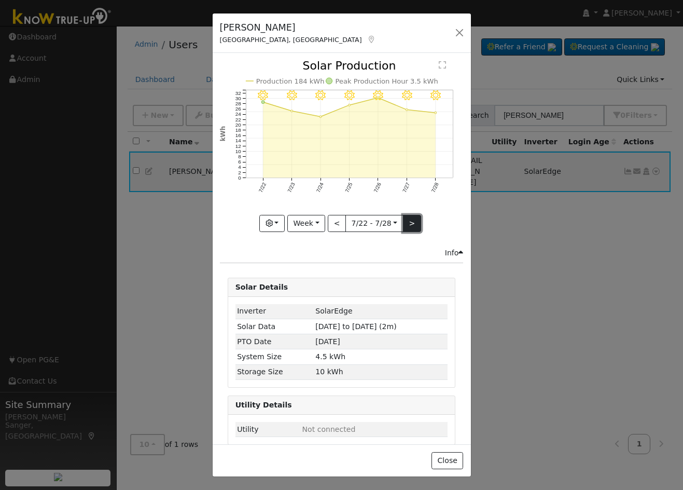
click at [404, 215] on button ">" at bounding box center [412, 224] width 18 height 18
type input "[DATE]"
click at [459, 31] on button "button" at bounding box center [459, 32] width 15 height 15
